Goal: Use online tool/utility

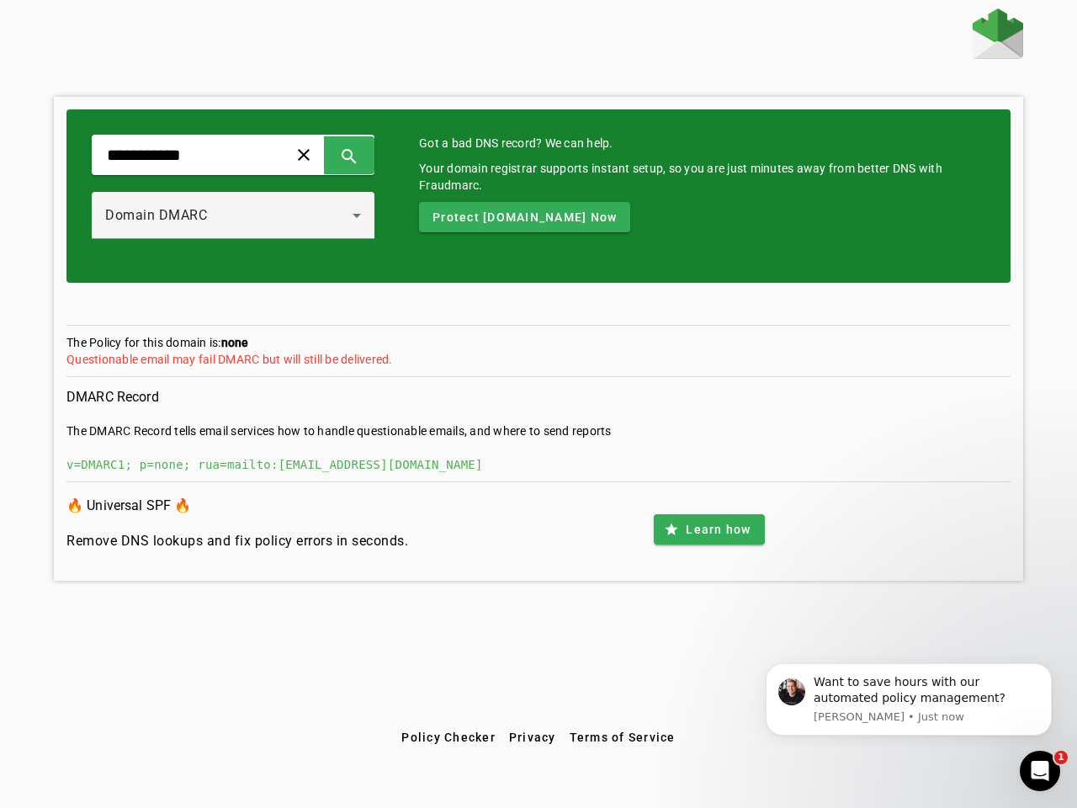
click at [324, 155] on span at bounding box center [304, 155] width 40 height 40
click at [370, 155] on span at bounding box center [349, 155] width 40 height 40
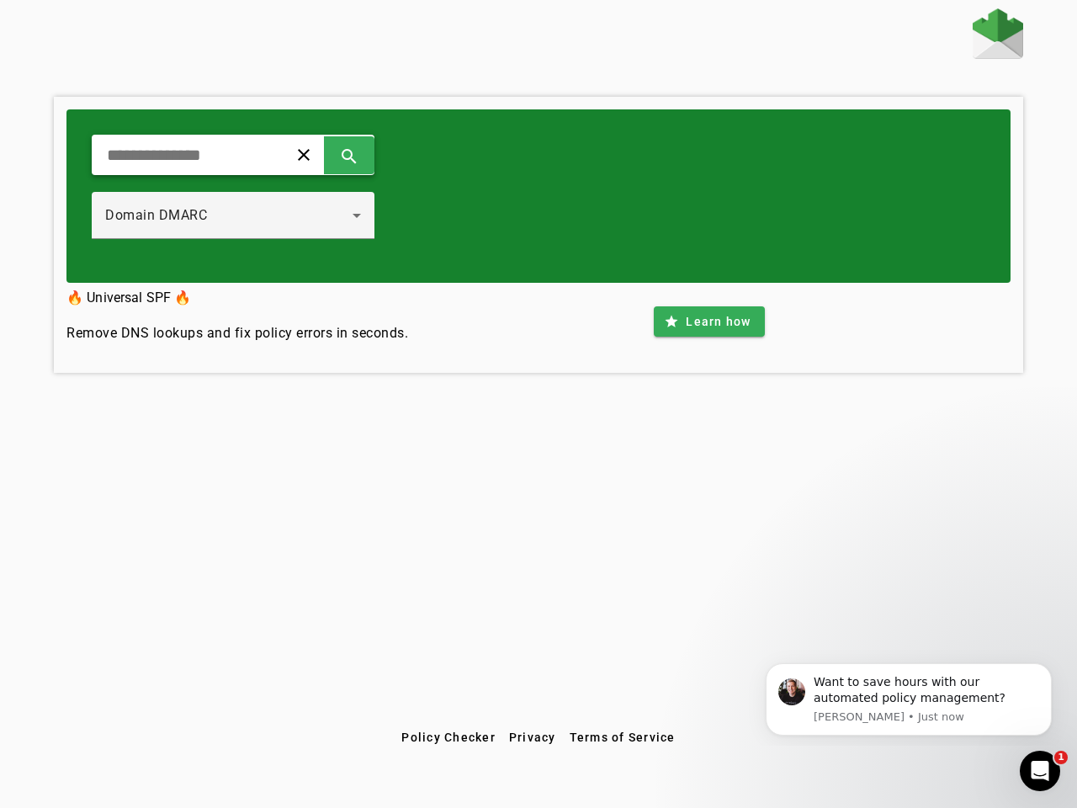
click at [251, 215] on div "Domain DMARC" at bounding box center [228, 215] width 247 height 20
click at [546, 217] on div "clear search Domain DMARC" at bounding box center [538, 195] width 944 height 173
click at [709, 529] on div "clear search Domain DMARC 🔥 Universal SPF 🔥 Remove DNS lookups and fix policy e…" at bounding box center [538, 365] width 1077 height 714
